Goal: Information Seeking & Learning: Find specific fact

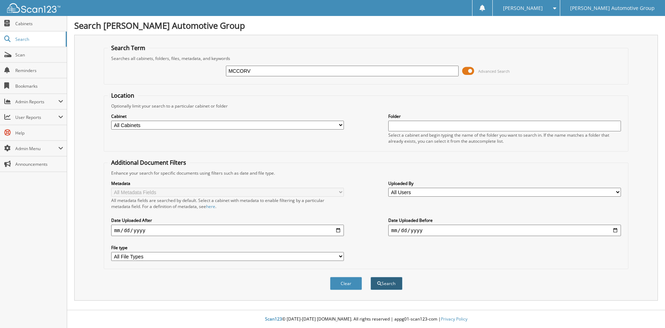
type input "MCCORV"
click at [390, 286] on button "Search" at bounding box center [387, 283] width 32 height 13
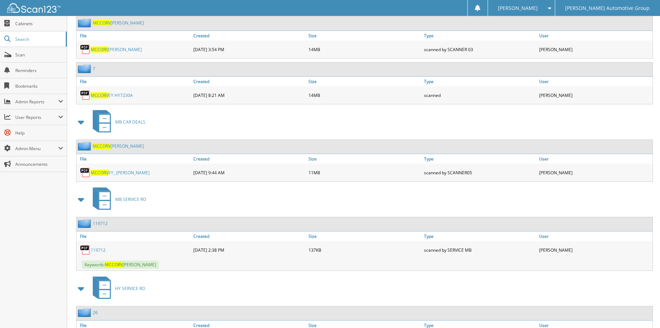
scroll to position [346, 0]
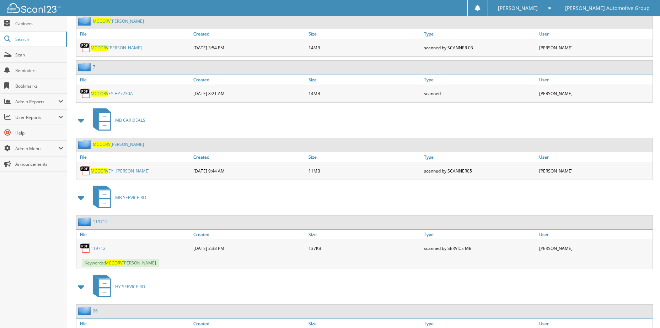
click at [104, 93] on span "MCCORV" at bounding box center [100, 94] width 18 height 6
